Goal: Navigation & Orientation: Find specific page/section

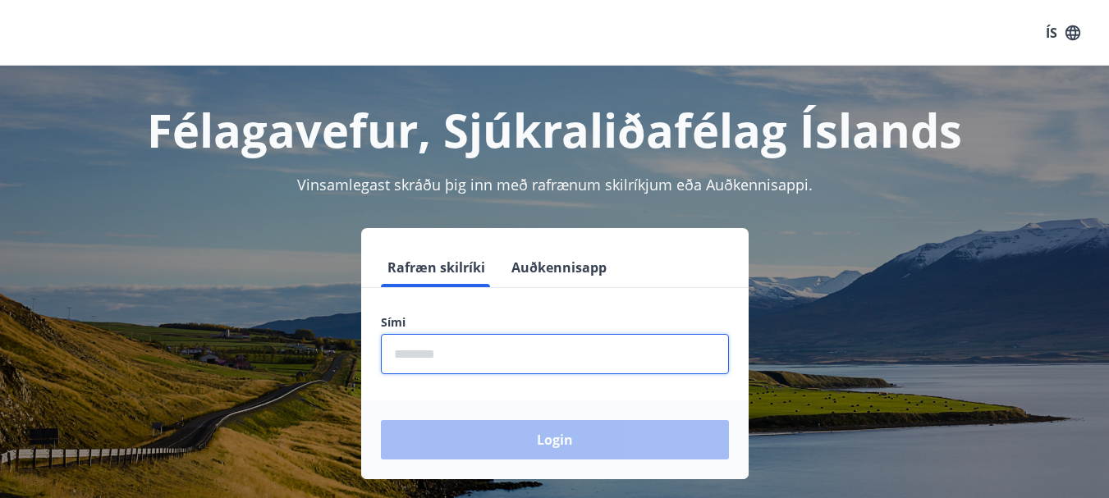
click at [427, 357] on input "phone" at bounding box center [555, 354] width 348 height 40
type input "********"
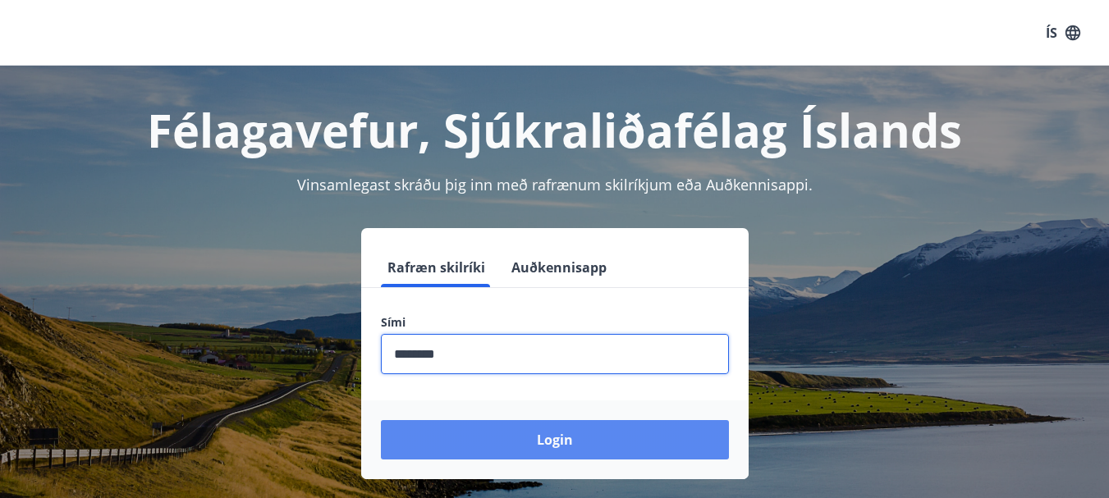
click at [592, 444] on button "Login" at bounding box center [555, 439] width 348 height 39
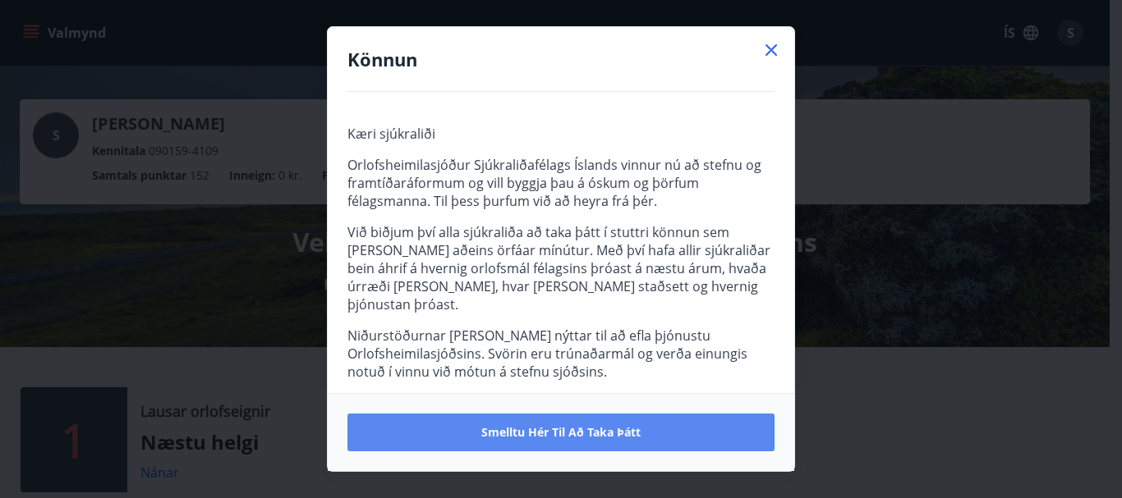
click at [576, 433] on span "Smelltu hér til að taka þátt" at bounding box center [560, 432] width 159 height 16
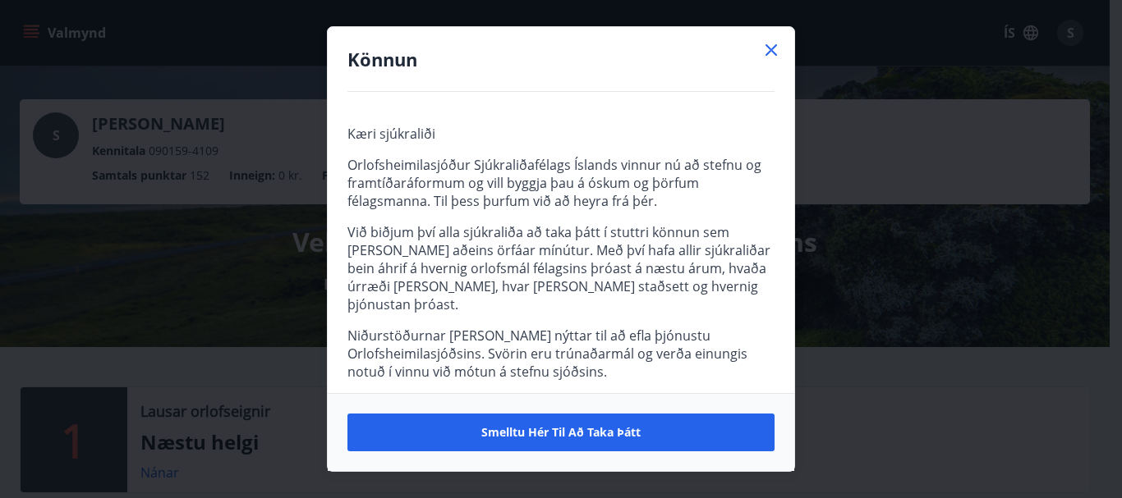
click at [768, 52] on icon at bounding box center [771, 50] width 20 height 20
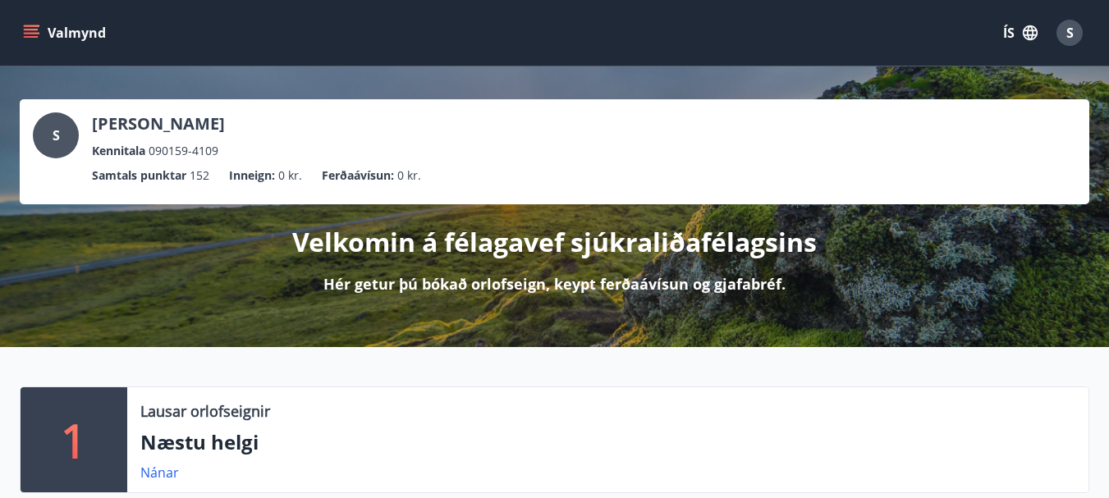
click at [31, 32] on icon "menu" at bounding box center [31, 33] width 16 height 16
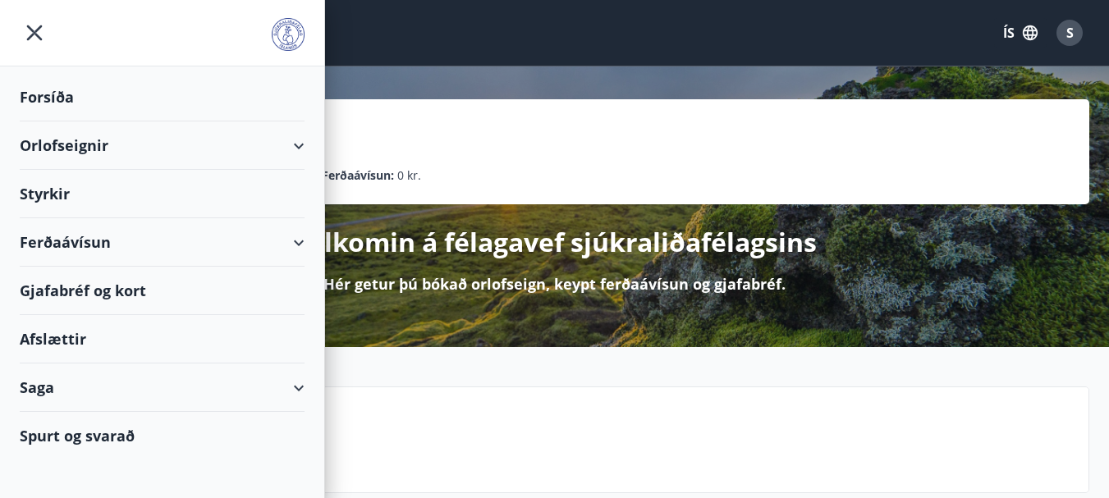
click at [70, 146] on div "Orlofseignir" at bounding box center [162, 146] width 285 height 48
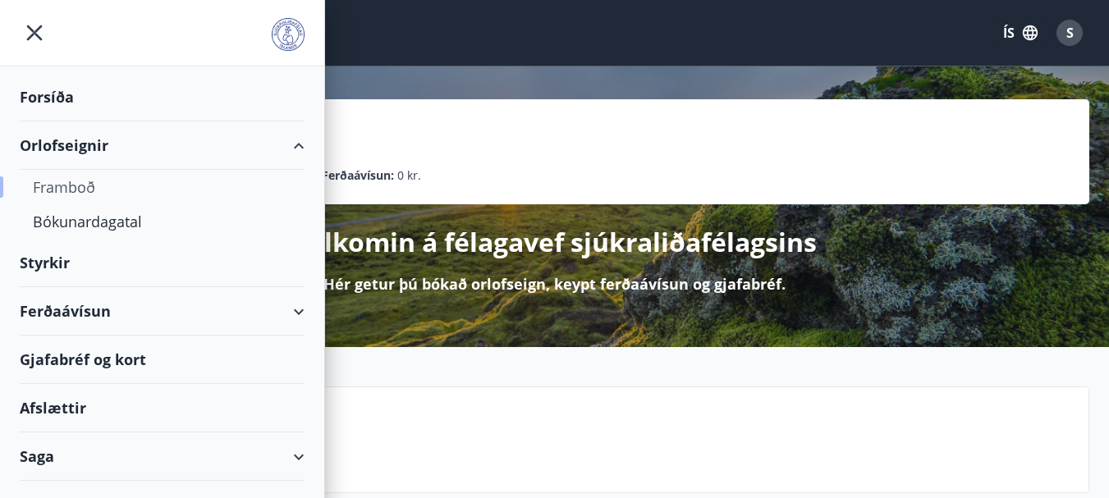
click at [60, 190] on div "Framboð" at bounding box center [162, 187] width 259 height 34
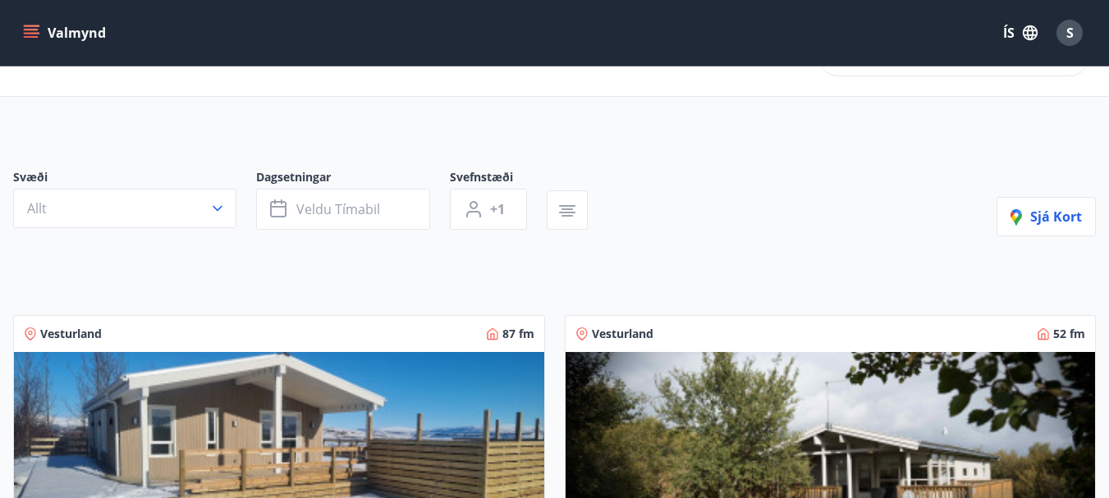
scroll to position [10, 0]
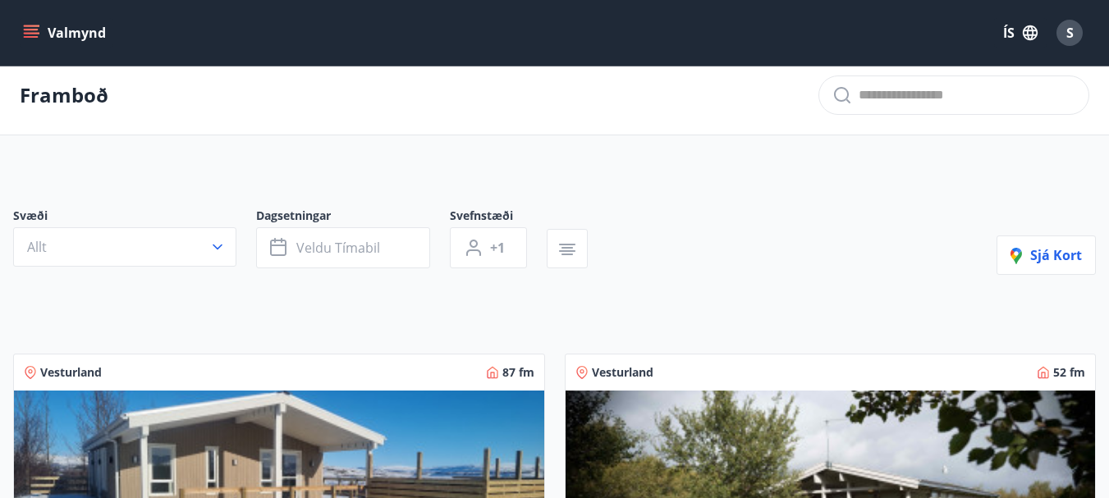
click at [32, 28] on icon "menu" at bounding box center [31, 33] width 16 height 16
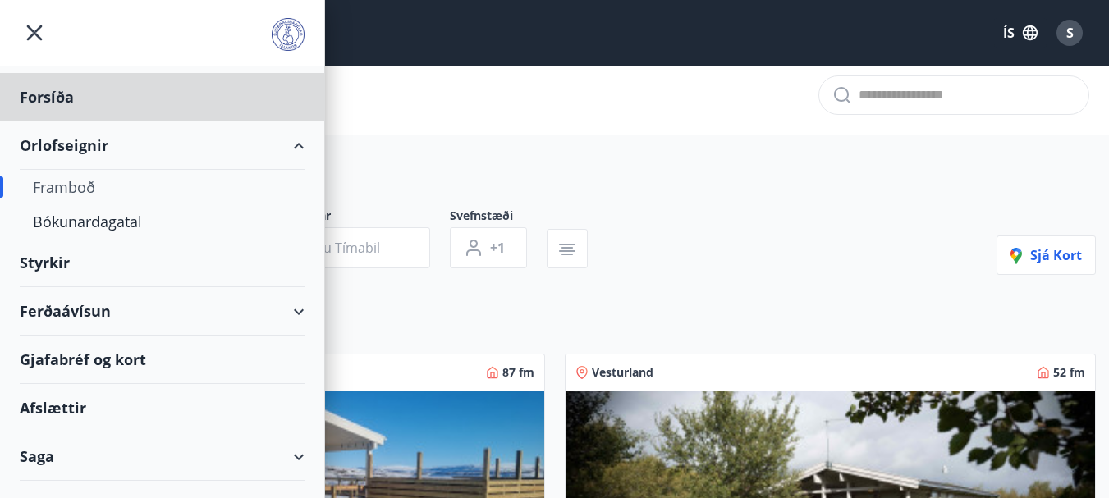
click at [53, 266] on div "Styrkir" at bounding box center [162, 263] width 285 height 48
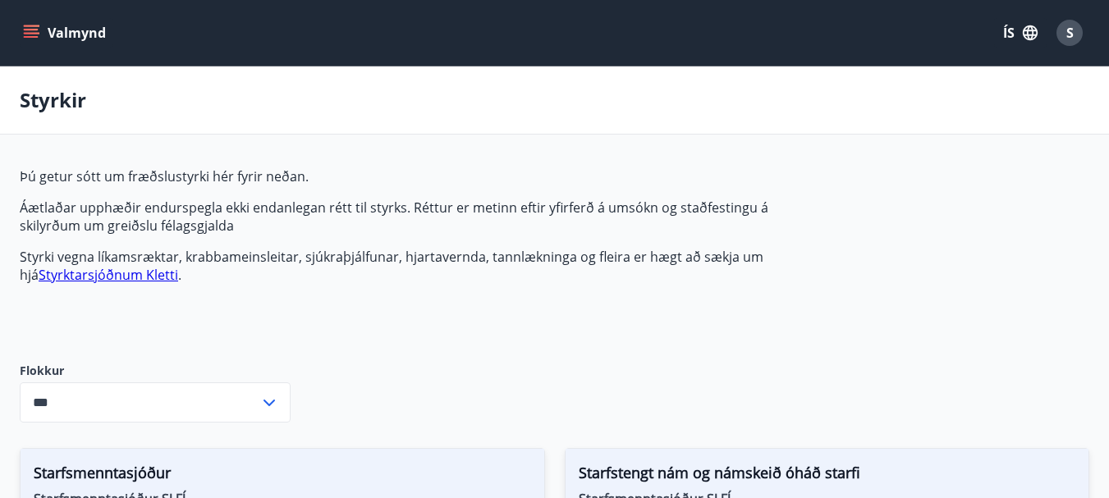
type input "***"
click at [30, 33] on icon "menu" at bounding box center [33, 33] width 18 height 2
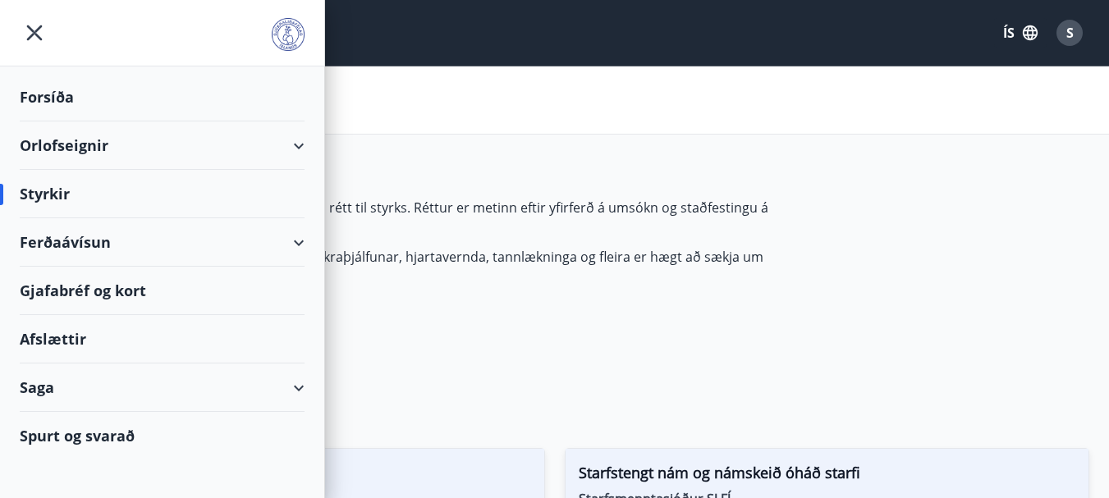
click at [92, 242] on div "Ferðaávísun" at bounding box center [162, 242] width 285 height 48
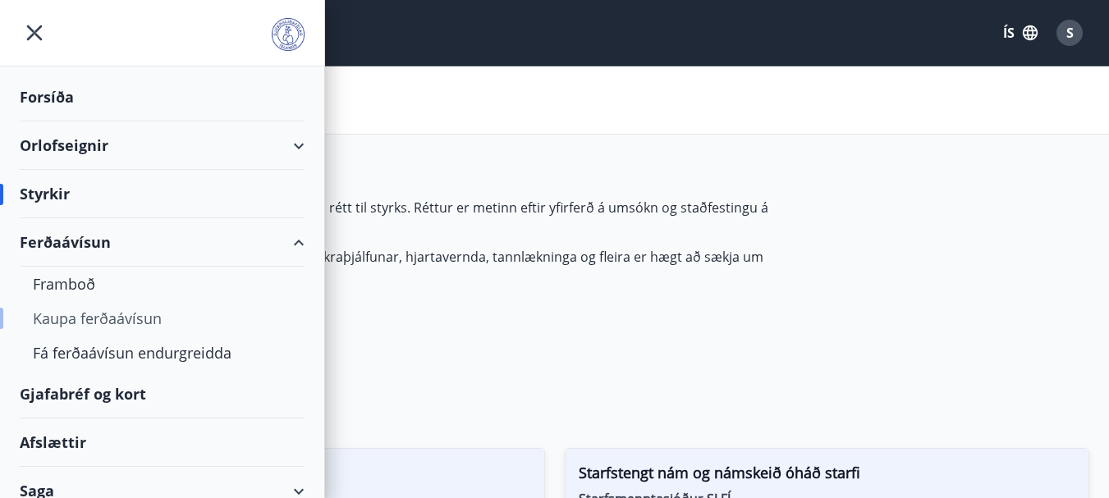
click at [91, 321] on div "Kaupa ferðaávísun" at bounding box center [162, 318] width 259 height 34
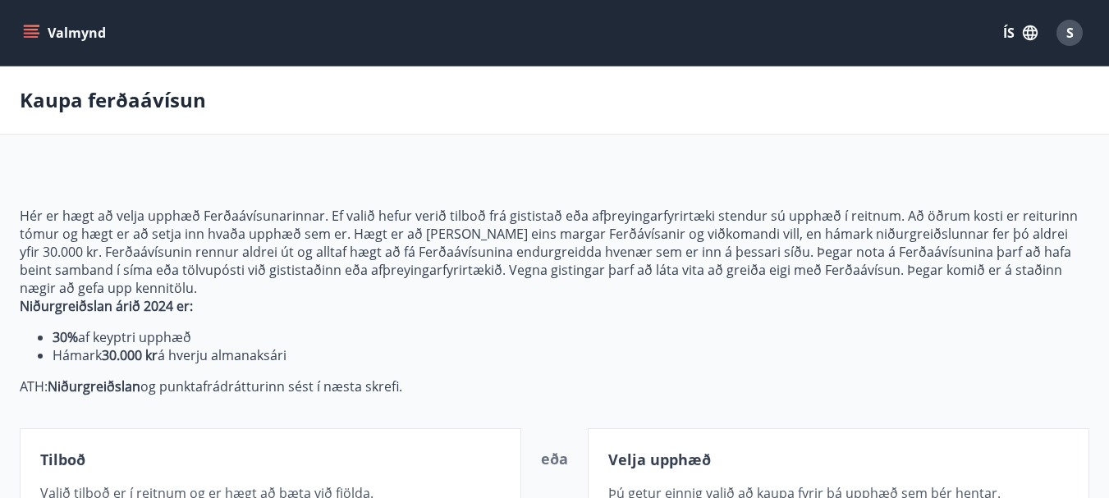
click at [29, 31] on icon "menu" at bounding box center [31, 33] width 16 height 16
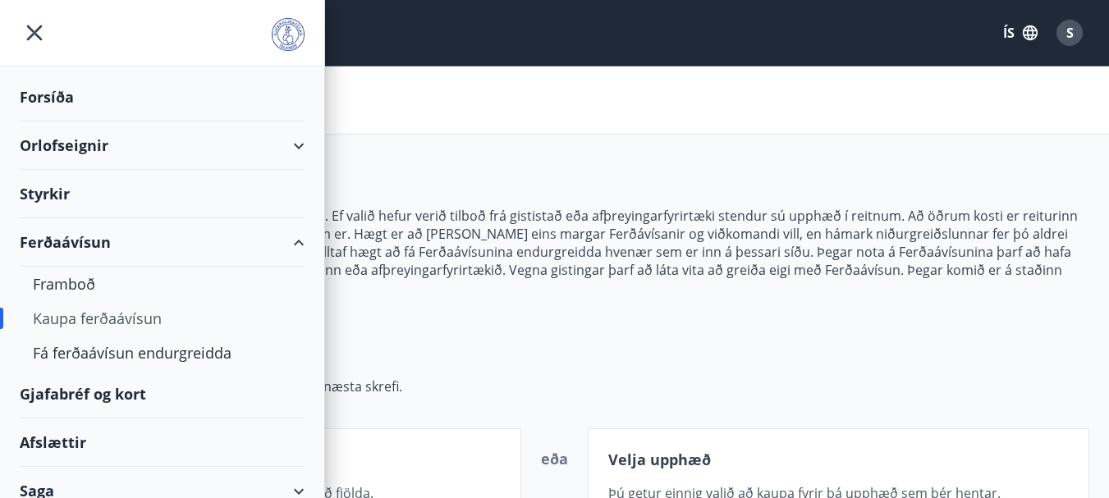
click at [94, 395] on div "Gjafabréf og kort" at bounding box center [162, 394] width 285 height 48
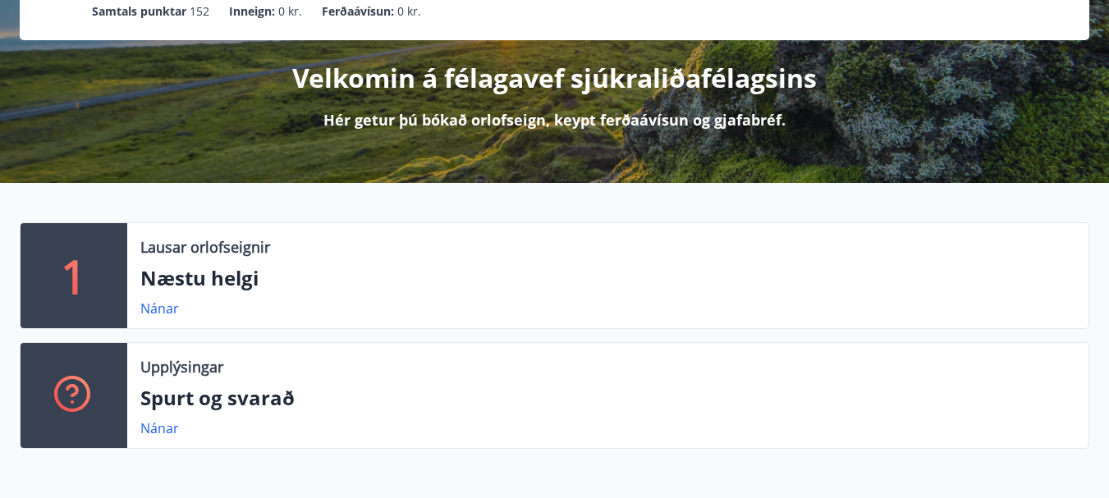
scroll to position [164, 0]
click at [170, 305] on link "Nánar" at bounding box center [159, 309] width 39 height 18
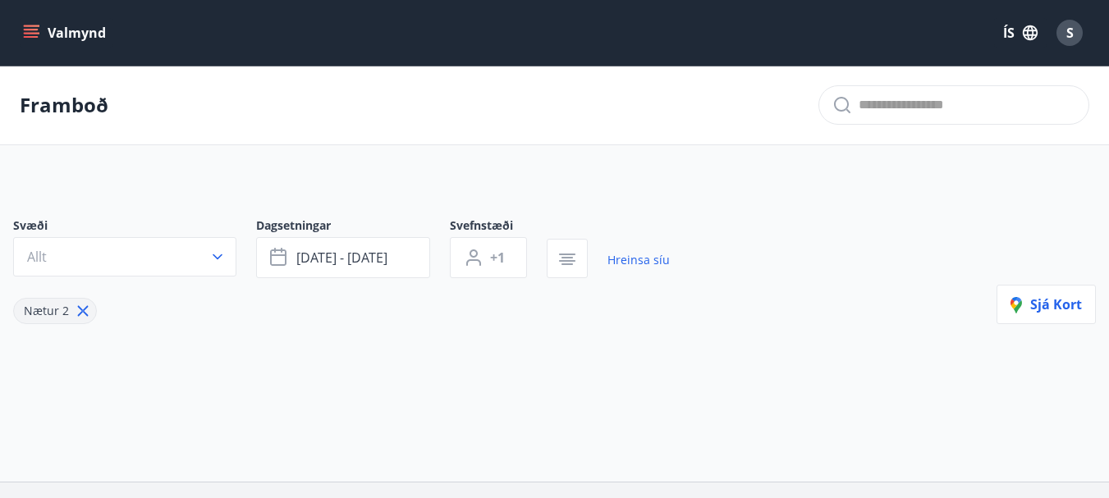
type input "*"
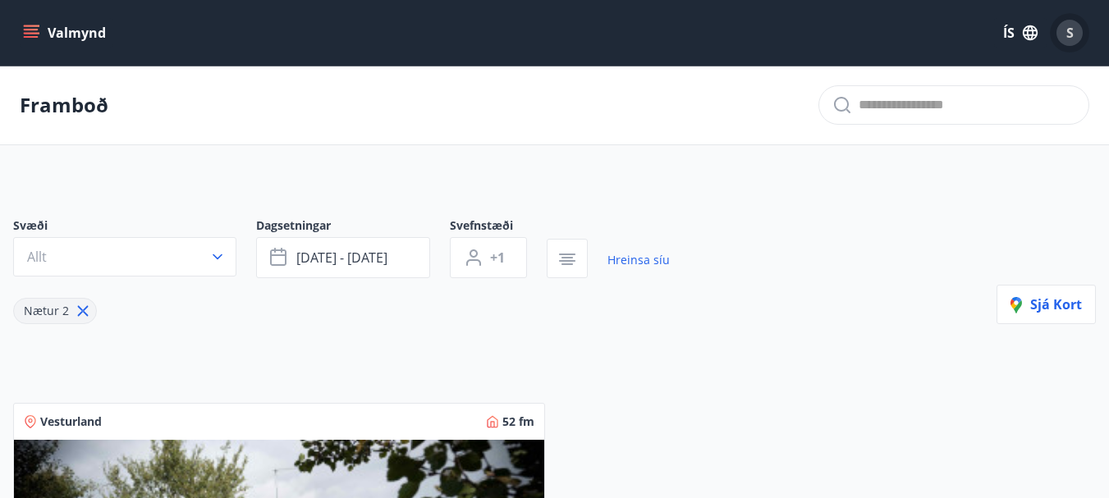
click at [1073, 27] on span "S" at bounding box center [1069, 33] width 7 height 18
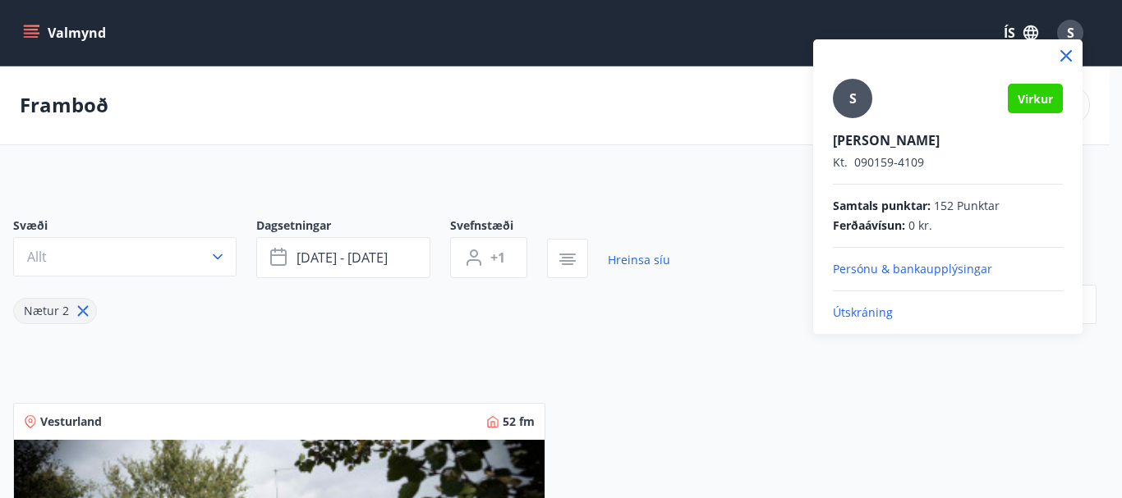
click at [865, 311] on p "Útskráning" at bounding box center [948, 313] width 230 height 16
